Goal: Task Accomplishment & Management: Use online tool/utility

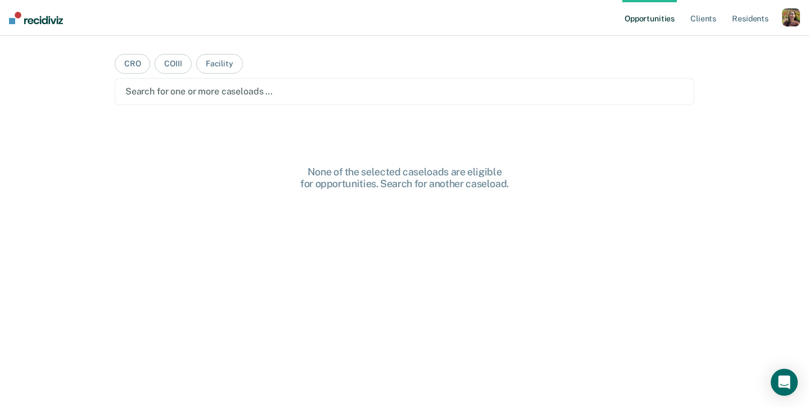
click at [794, 21] on div "button" at bounding box center [791, 17] width 18 height 18
click at [723, 52] on div "Profile How it works Log Out" at bounding box center [746, 59] width 109 height 55
click at [722, 43] on link "Profile" at bounding box center [746, 46] width 91 height 10
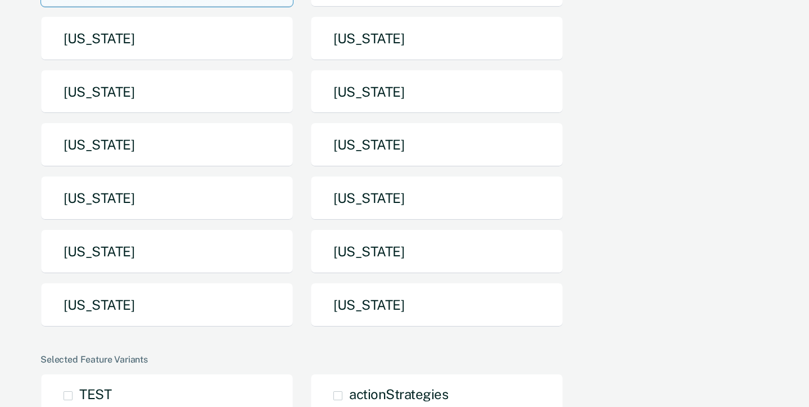
scroll to position [197, 0]
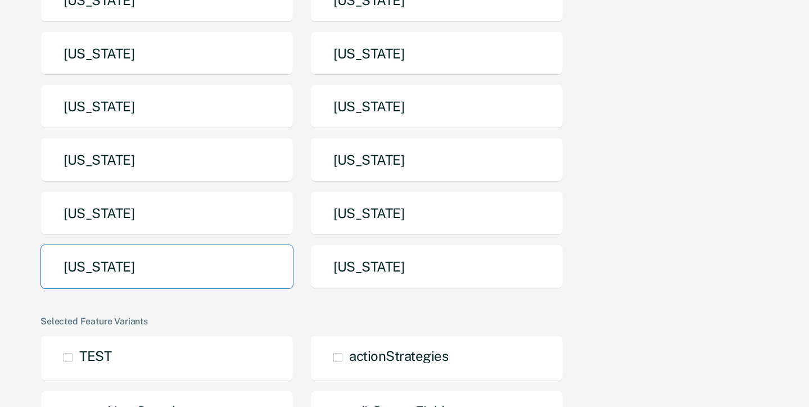
click at [191, 283] on button "[US_STATE]" at bounding box center [166, 267] width 253 height 44
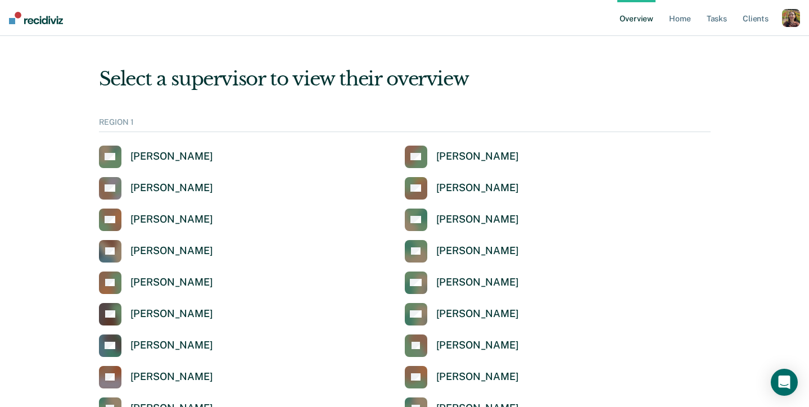
scroll to position [1605, 0]
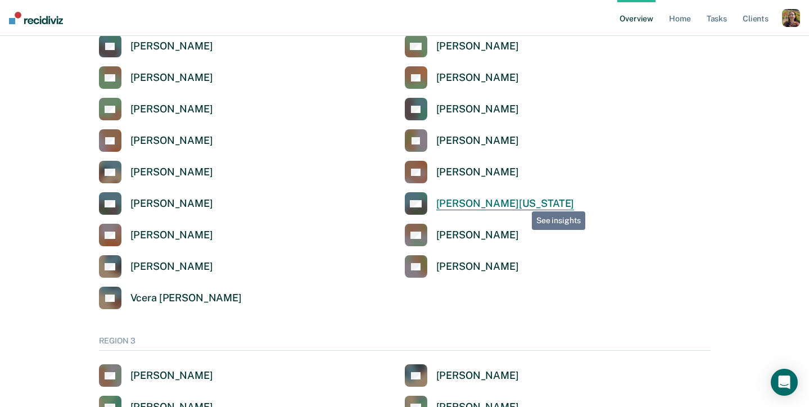
click at [524, 203] on div "[PERSON_NAME][US_STATE]" at bounding box center [505, 203] width 138 height 13
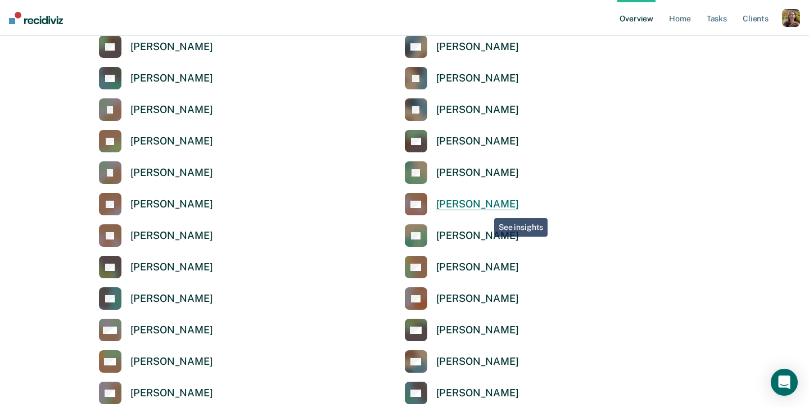
click at [486, 208] on div "[PERSON_NAME]" at bounding box center [477, 204] width 83 height 13
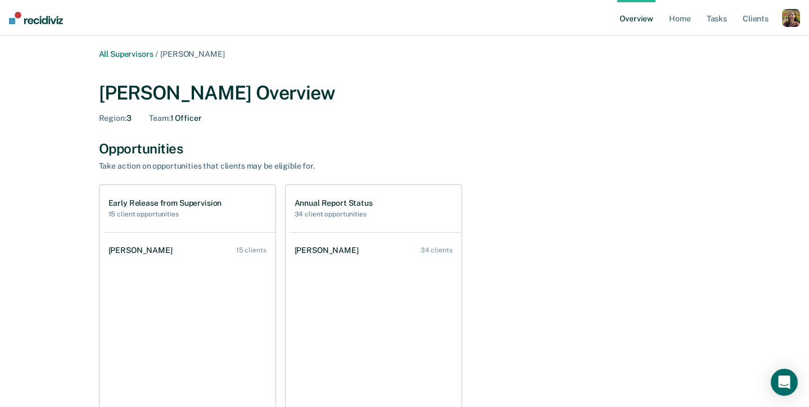
click at [790, 22] on div "button" at bounding box center [791, 18] width 18 height 18
click at [755, 42] on link "Profile" at bounding box center [746, 45] width 91 height 10
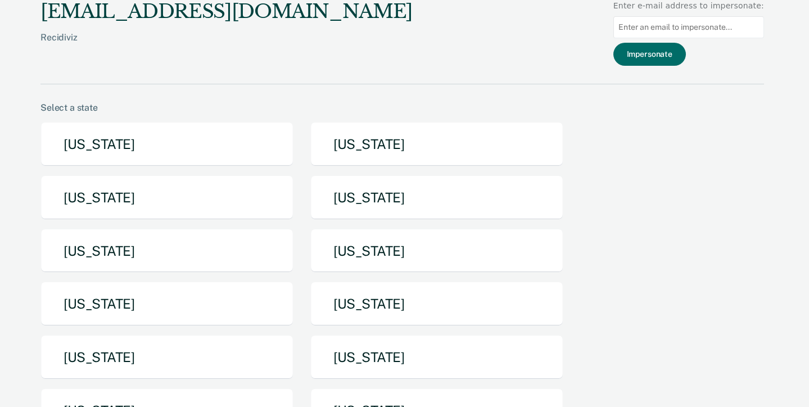
click at [673, 11] on div "Enter e-mail address to impersonate:" at bounding box center [689, 6] width 151 height 12
click at [675, 25] on input at bounding box center [689, 27] width 151 height 22
paste input "[EMAIL_ADDRESS][PERSON_NAME][DOMAIN_NAME][US_STATE]"
type input "[EMAIL_ADDRESS][PERSON_NAME][DOMAIN_NAME][US_STATE]"
click at [673, 53] on button "Impersonate" at bounding box center [650, 54] width 73 height 23
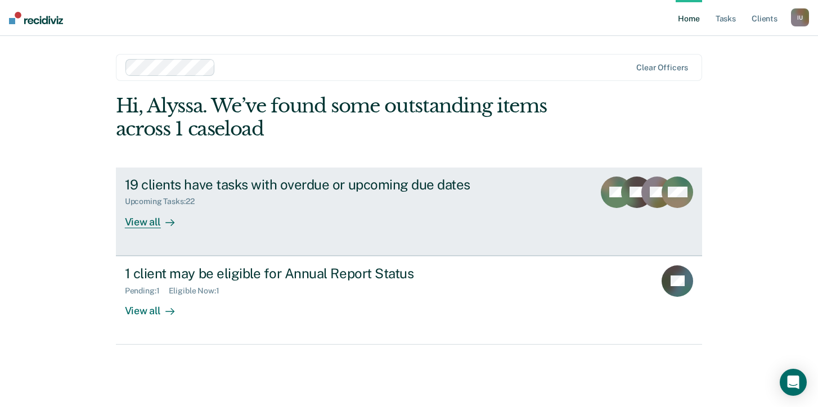
click at [380, 196] on div "Upcoming Tasks : 22" at bounding box center [322, 199] width 395 height 14
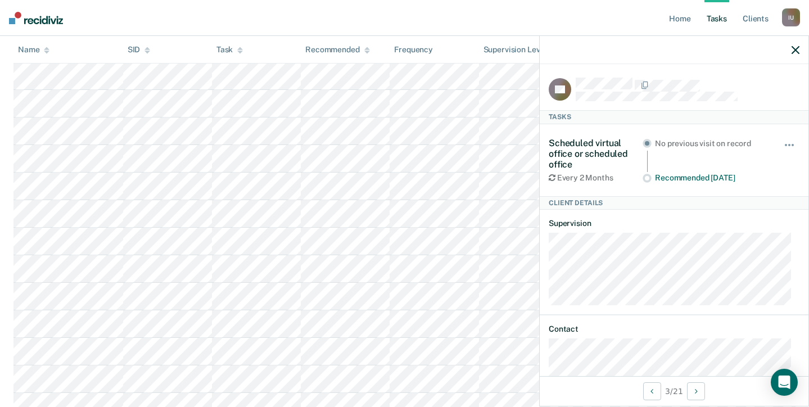
scroll to position [189, 0]
click at [795, 51] on icon "button" at bounding box center [796, 50] width 8 height 8
